Goal: Navigation & Orientation: Go to known website

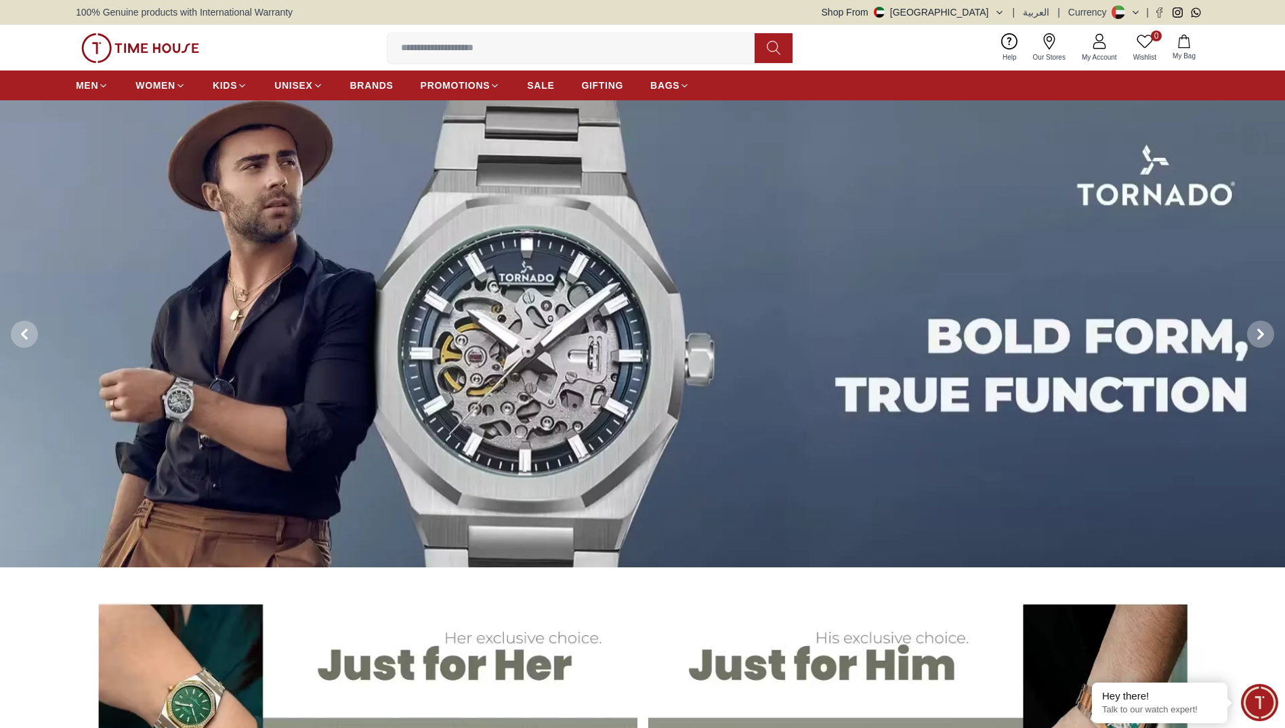
click at [986, 12] on button "Shop From UAE" at bounding box center [913, 12] width 183 height 14
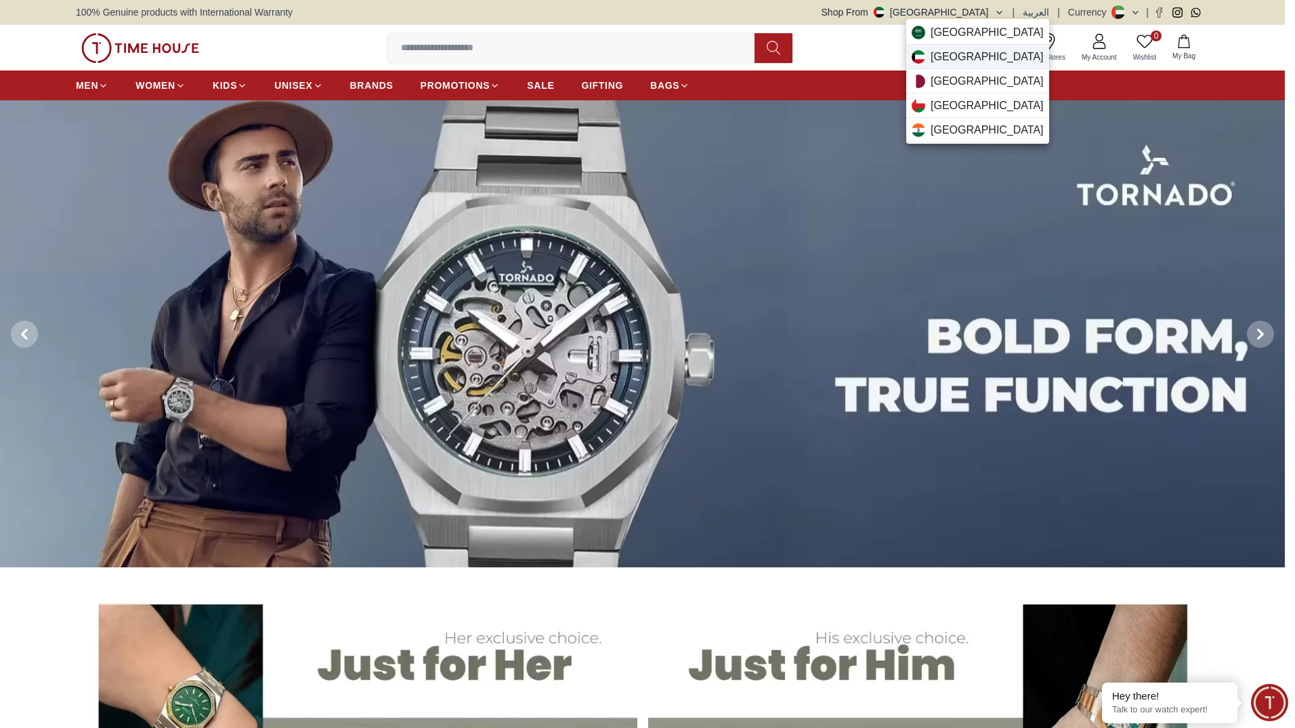
click at [972, 58] on div "Kuwait" at bounding box center [977, 57] width 143 height 24
